Goal: Task Accomplishment & Management: Manage account settings

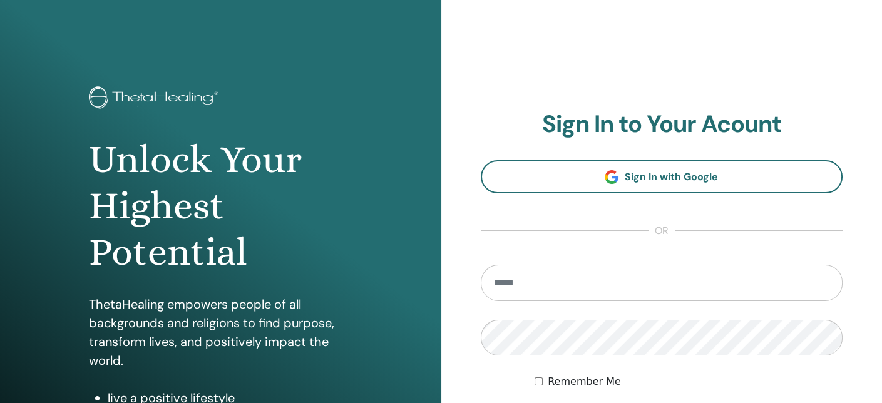
type input "**********"
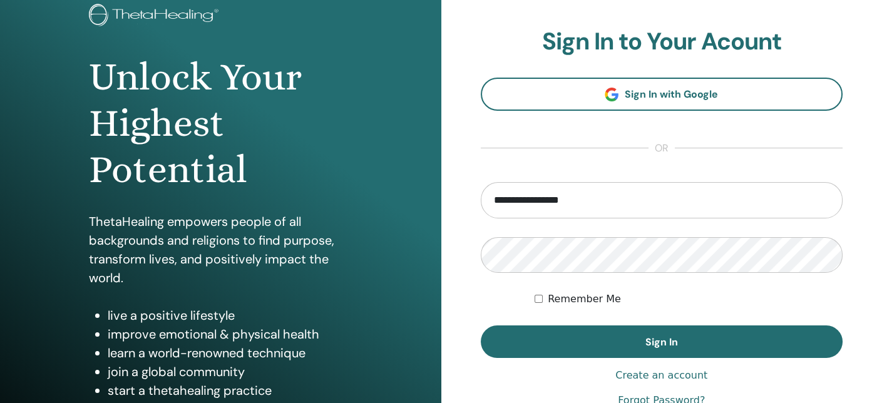
scroll to position [83, 0]
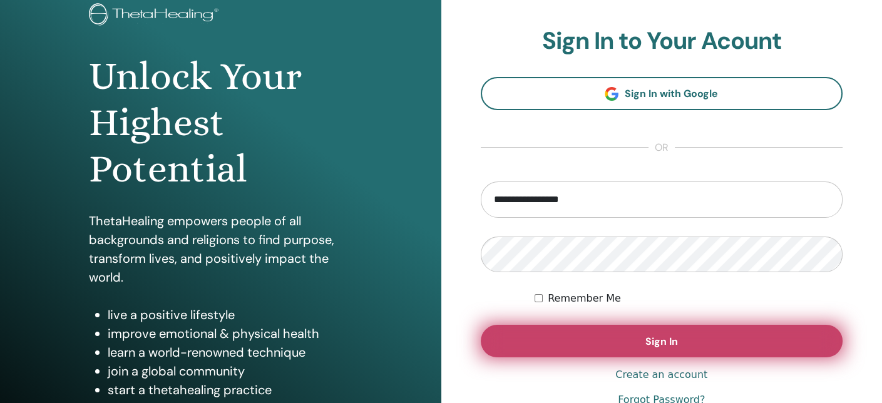
click at [673, 338] on span "Sign In" at bounding box center [661, 341] width 33 height 13
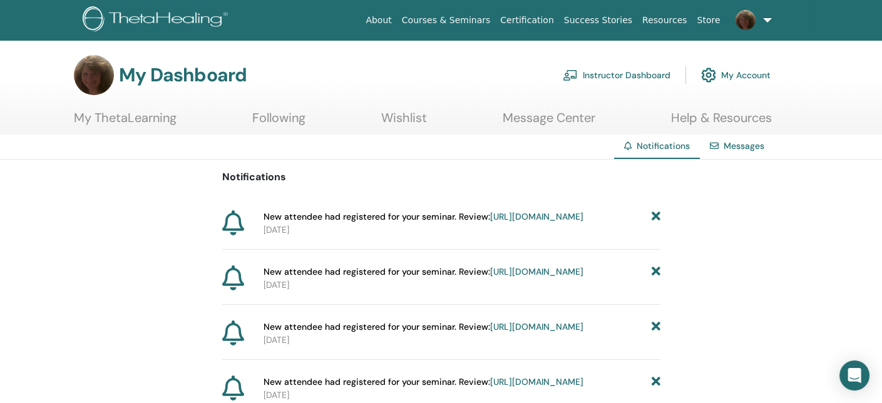
click at [621, 76] on link "Instructor Dashboard" at bounding box center [616, 75] width 108 height 28
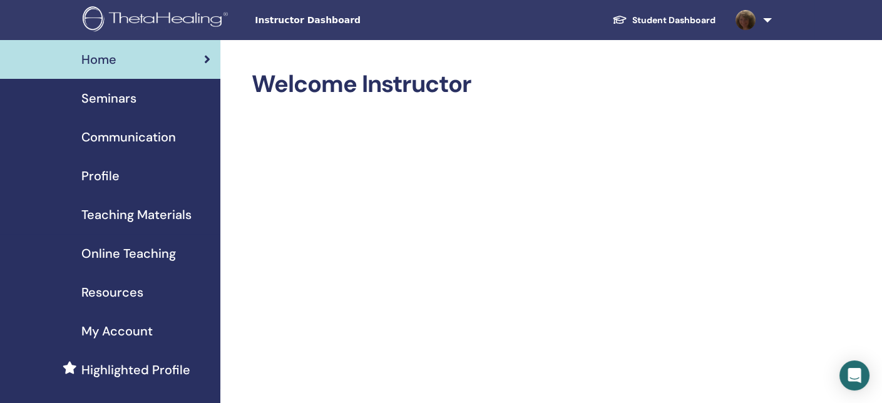
click at [109, 102] on span "Seminars" at bounding box center [108, 98] width 55 height 19
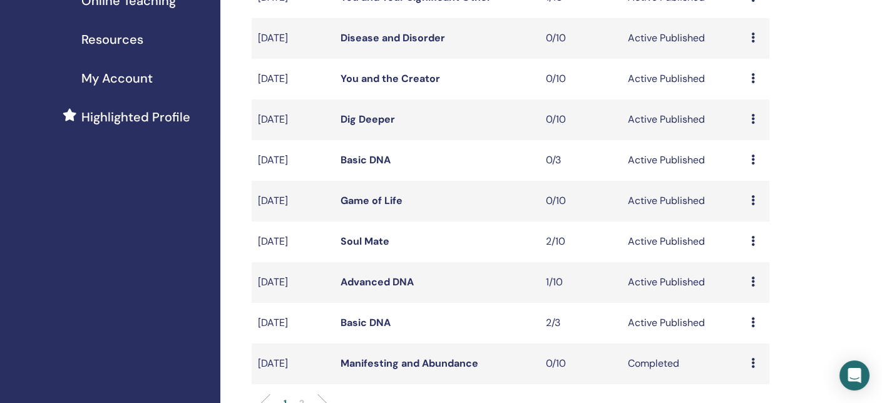
scroll to position [258, 0]
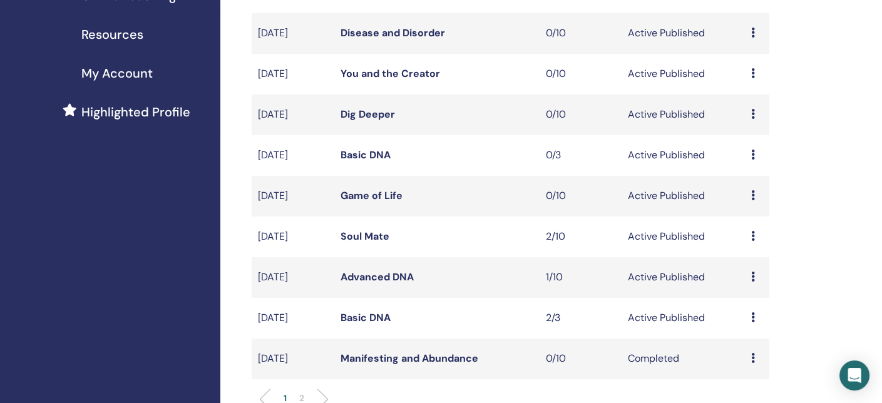
click at [362, 318] on link "Basic DNA" at bounding box center [365, 317] width 50 height 13
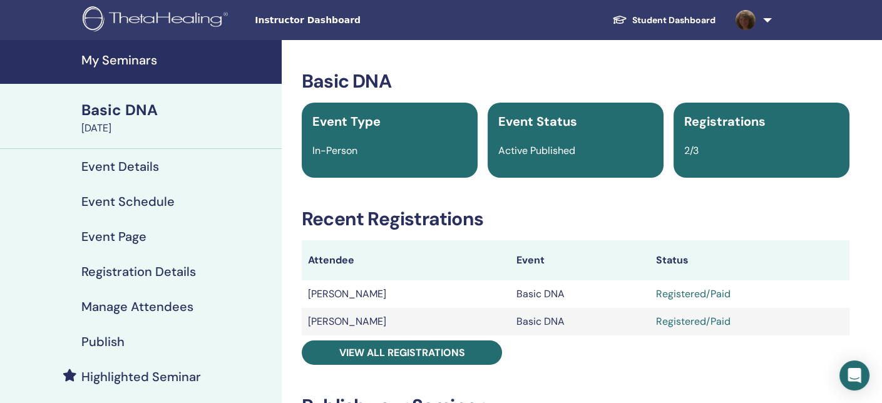
click at [159, 307] on h4 "Manage Attendees" at bounding box center [137, 306] width 112 height 15
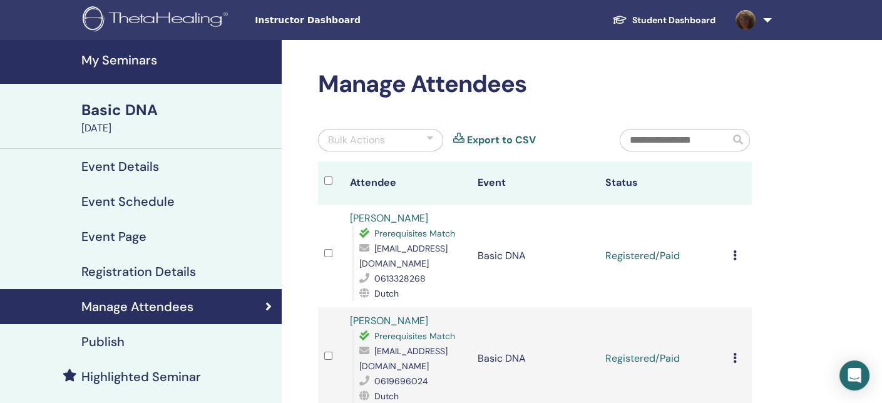
click at [380, 217] on link "[PERSON_NAME]" at bounding box center [389, 217] width 78 height 13
click at [377, 320] on link "[PERSON_NAME]" at bounding box center [389, 320] width 78 height 13
click at [136, 62] on h4 "My Seminars" at bounding box center [177, 60] width 193 height 15
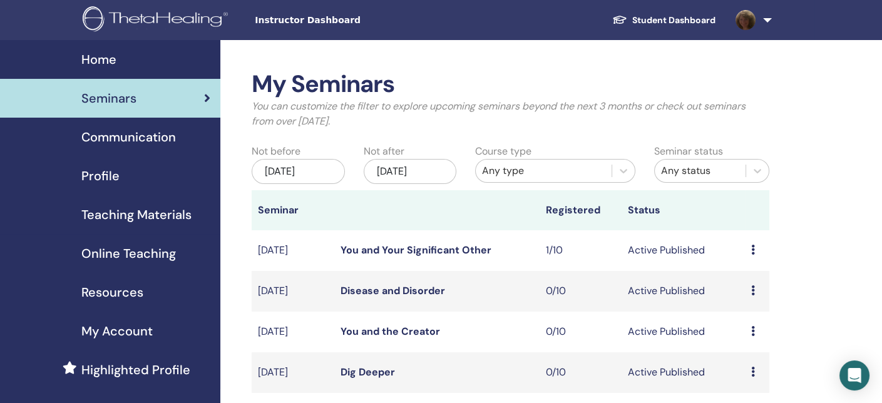
click at [766, 17] on link at bounding box center [750, 20] width 51 height 40
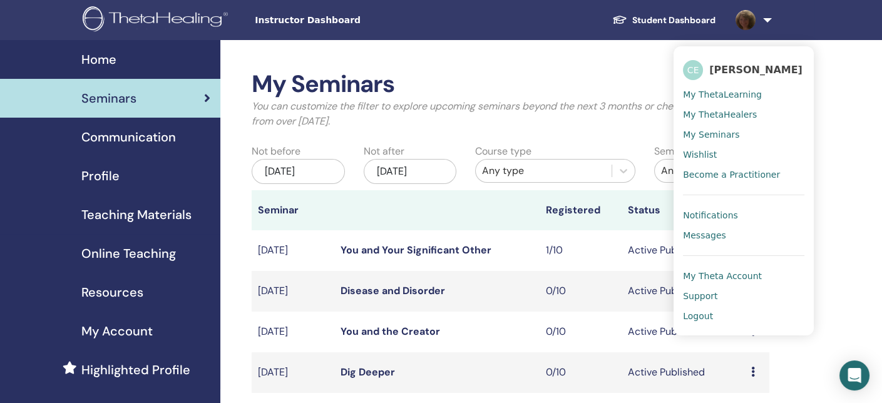
click at [694, 314] on span "Logout" at bounding box center [698, 315] width 30 height 11
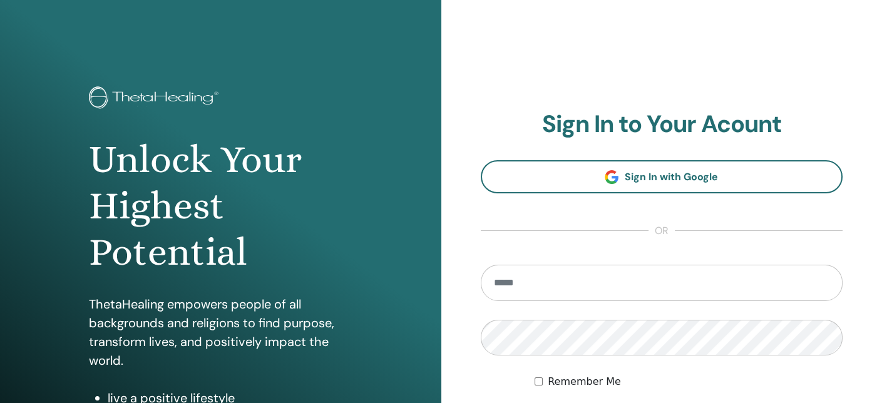
type input "**********"
